Goal: Book appointment/travel/reservation

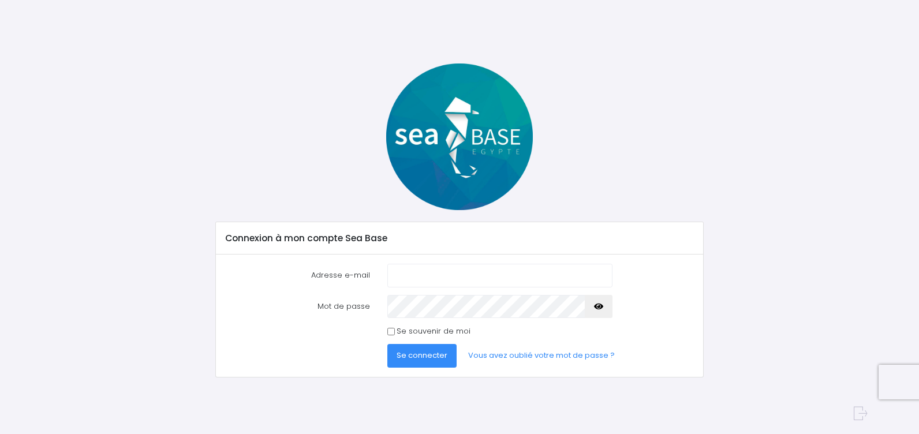
type input "[EMAIL_ADDRESS][DOMAIN_NAME]"
click at [439, 354] on span "Se connecter" at bounding box center [421, 355] width 51 height 11
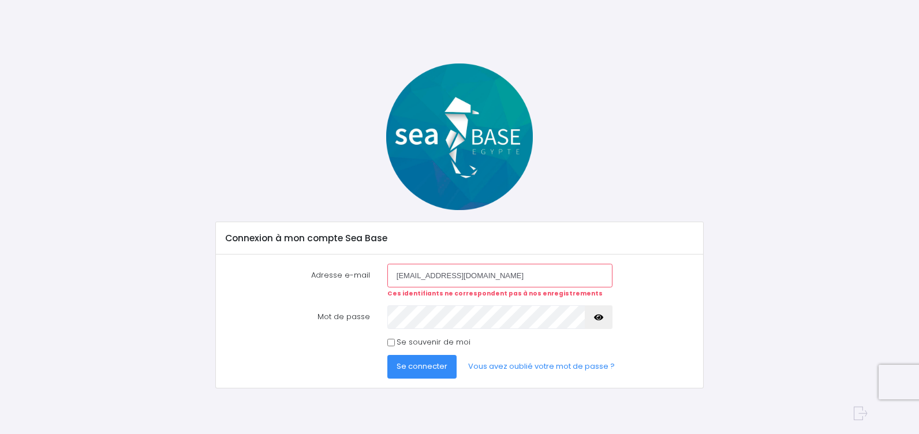
click at [418, 366] on span "Se connecter" at bounding box center [421, 366] width 51 height 11
click at [497, 277] on input "[EMAIL_ADDRESS][DOMAIN_NAME]" at bounding box center [499, 275] width 225 height 23
drag, startPoint x: 511, startPoint y: 280, endPoint x: 303, endPoint y: 274, distance: 207.8
click at [303, 273] on div "Adresse e-mail [EMAIL_ADDRESS][DOMAIN_NAME] Ces identifiants ne correspondent p…" at bounding box center [459, 281] width 485 height 34
click at [656, 263] on div "Adresse e-mail c Ces identifiants ne correspondent pas à nos enregistrements Mo…" at bounding box center [459, 320] width 486 height 133
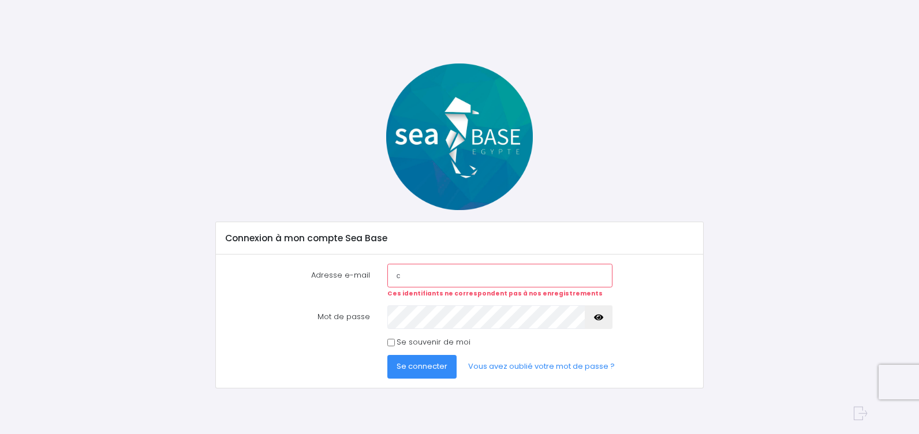
click at [599, 317] on icon "button" at bounding box center [598, 317] width 9 height 0
click at [277, 256] on div "Adresse e-mail c Ces identifiants ne correspondent pas à nos enregistrements Mo…" at bounding box center [459, 320] width 486 height 133
click at [471, 287] on input "c" at bounding box center [499, 275] width 225 height 23
click at [563, 284] on input "c" at bounding box center [499, 275] width 225 height 23
type input "charlotaudrey1@yahoo.fr"
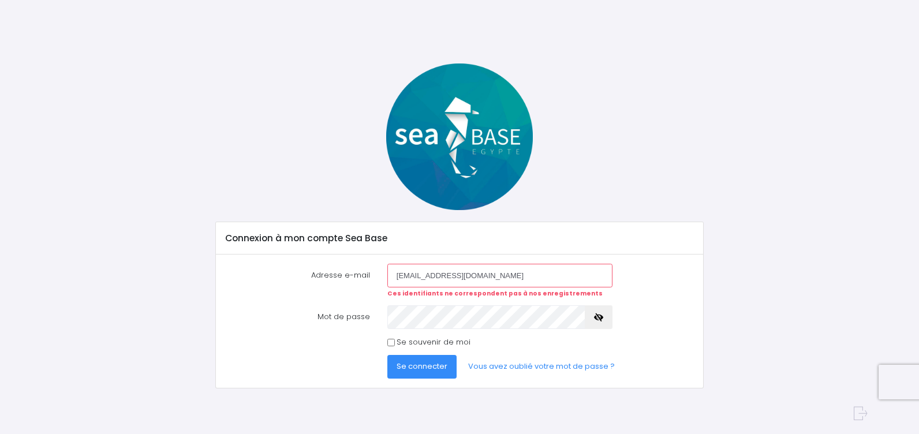
click at [639, 295] on div "Adresse e-mail charlotaudrey1@yahoo.fr Ces identifiants ne correspondent pas à …" at bounding box center [459, 281] width 485 height 34
click at [348, 346] on div "Se souvenir de moi" at bounding box center [459, 342] width 485 height 12
click at [598, 317] on icon "button" at bounding box center [598, 317] width 9 height 0
click at [399, 368] on span "Se connecter" at bounding box center [421, 366] width 51 height 11
click at [333, 290] on form "Adresse e-mail charlotaudrey1@yahoo.fr Ces identifiants ne correspondent pas à …" at bounding box center [460, 321] width 468 height 114
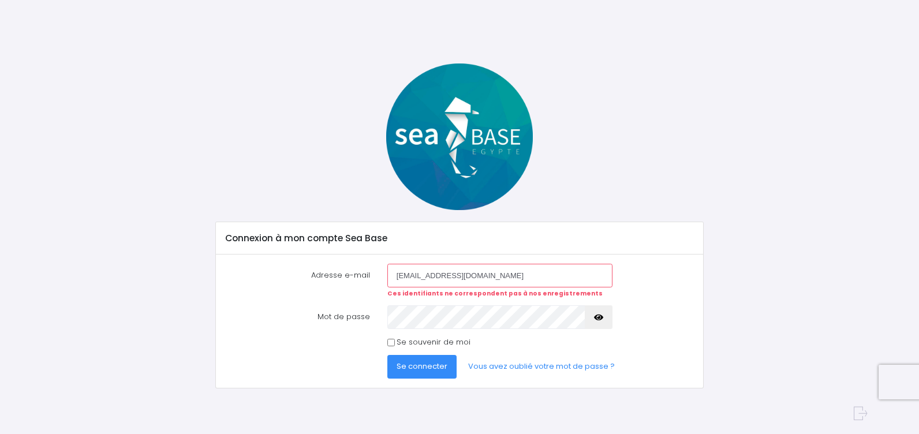
click at [398, 366] on span "Se connecter" at bounding box center [421, 366] width 51 height 11
click at [305, 278] on form "Adresse e-mail charlotaudrey1@yahoo.fr Ces identifiants ne correspondent pas à …" at bounding box center [460, 321] width 468 height 114
click at [401, 371] on span "Se connecter" at bounding box center [421, 366] width 51 height 11
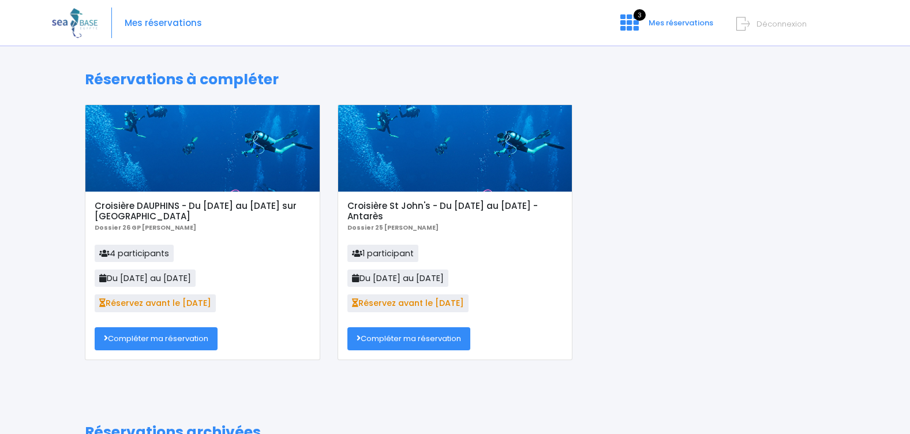
click at [408, 303] on span "Réservez avant le [DATE]" at bounding box center [407, 302] width 121 height 17
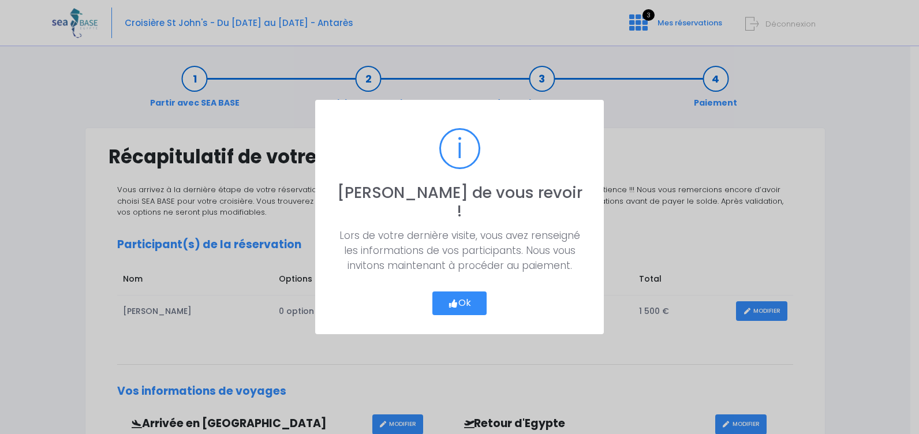
click at [464, 295] on button "Ok" at bounding box center [459, 303] width 54 height 24
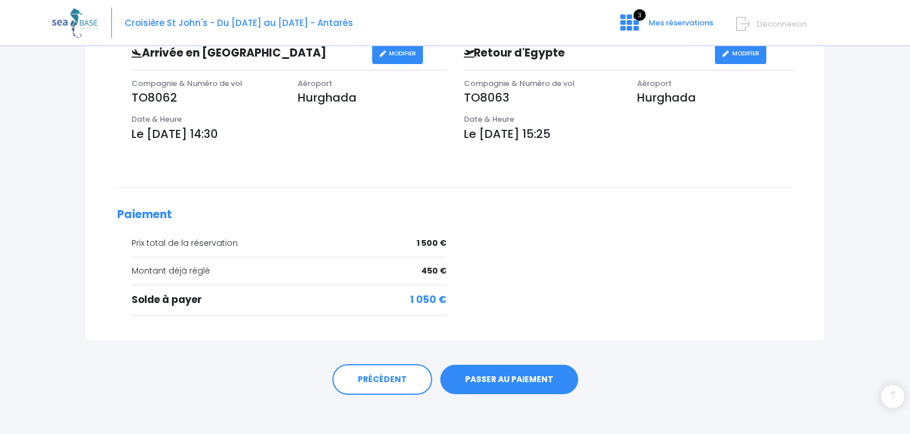
scroll to position [377, 0]
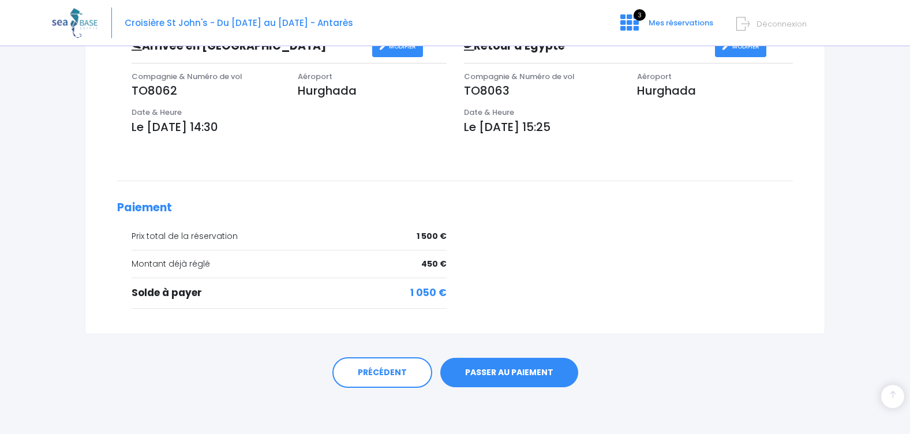
click at [518, 375] on link "PASSER AU PAIEMENT" at bounding box center [509, 373] width 138 height 30
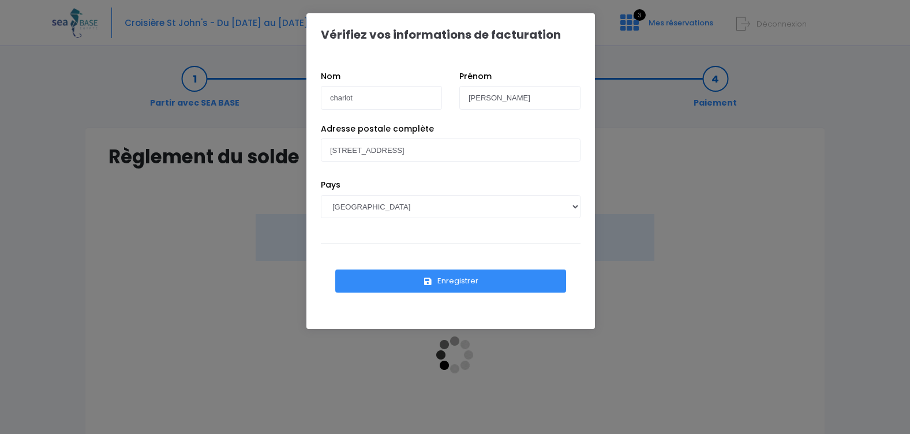
click at [452, 283] on button "Enregistrer" at bounding box center [450, 280] width 231 height 23
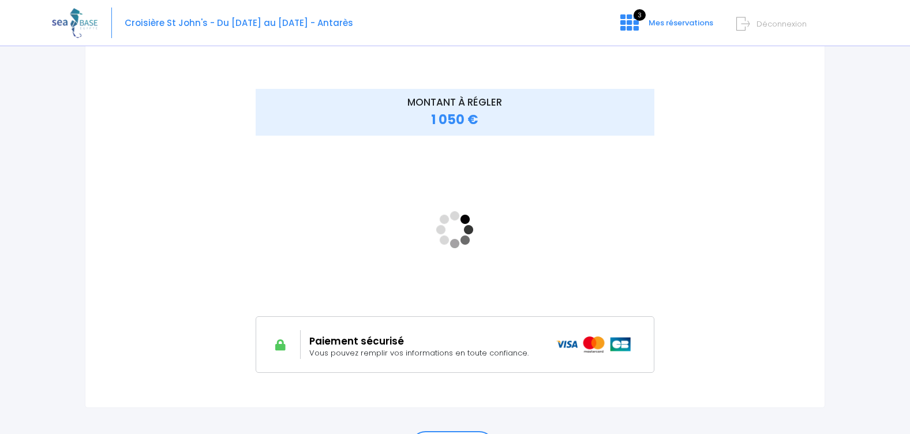
scroll to position [173, 0]
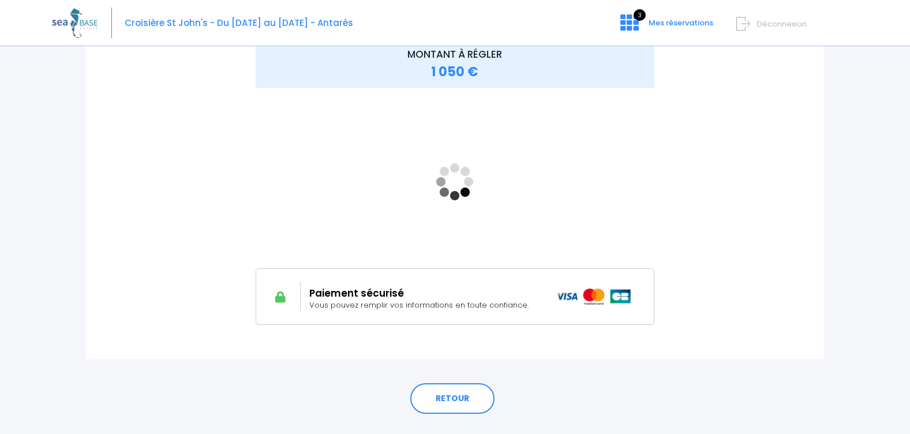
click at [629, 295] on img at bounding box center [594, 297] width 76 height 16
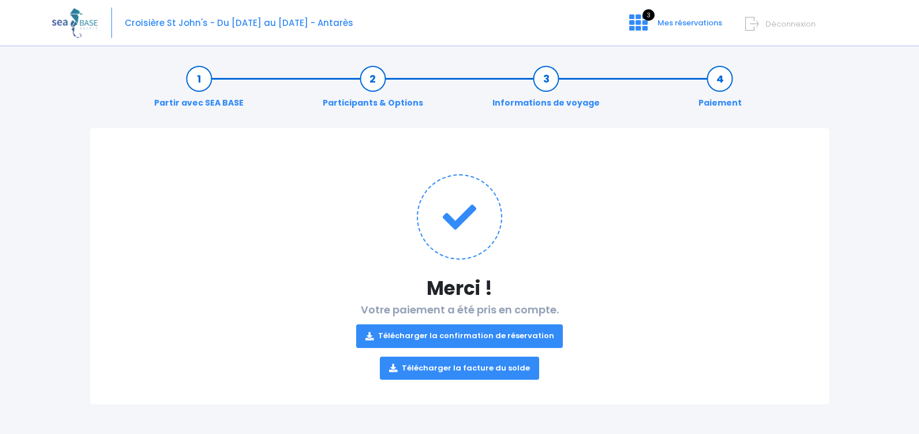
click at [526, 338] on link "Télécharger la confirmation de réservation" at bounding box center [459, 335] width 207 height 23
